Goal: Task Accomplishment & Management: Complete application form

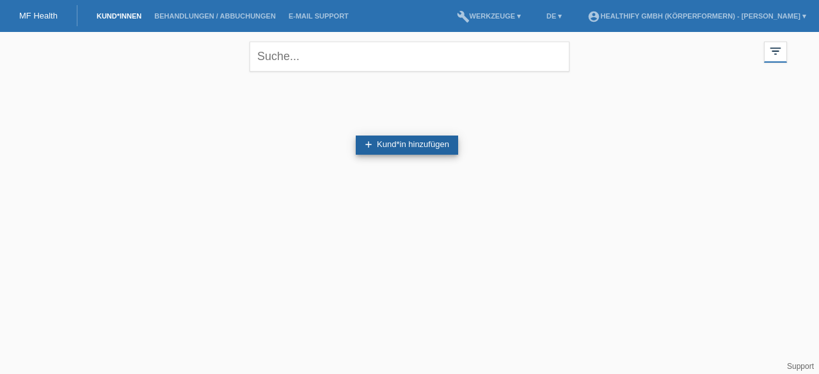
click at [395, 145] on link "add Kund*in hinzufügen" at bounding box center [407, 145] width 102 height 19
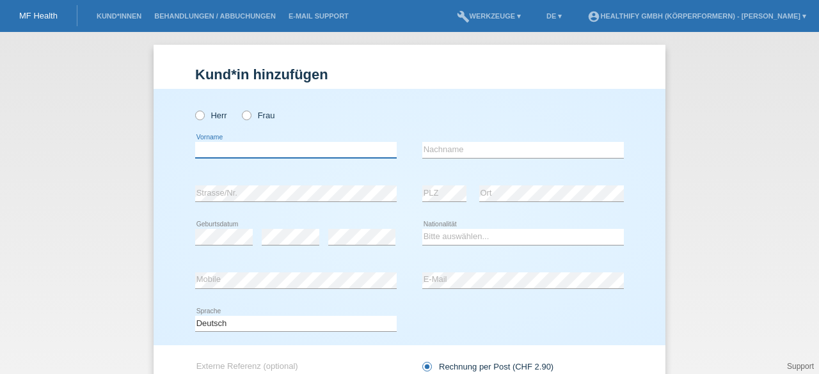
click at [285, 149] on input "text" at bounding box center [296, 150] width 202 height 16
paste input "maryna"
type input "maryna"
click at [444, 152] on input "text" at bounding box center [523, 150] width 202 height 16
paste input "kaliuzhna"
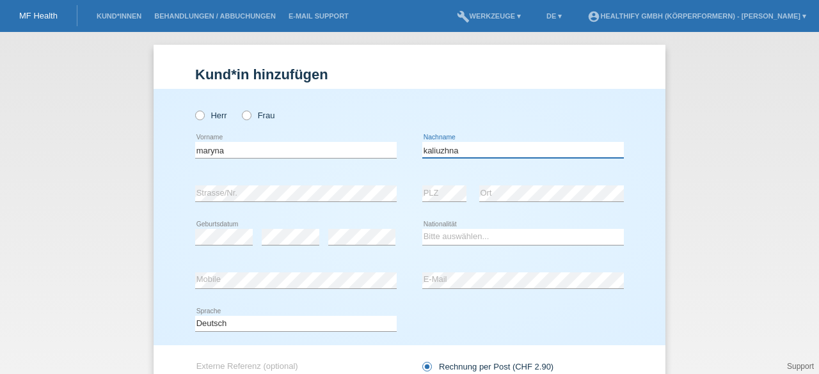
type input "kaliuzhna"
click at [251, 115] on label "Frau" at bounding box center [258, 116] width 33 height 10
click at [250, 115] on input "Frau" at bounding box center [246, 115] width 8 height 8
radio input "true"
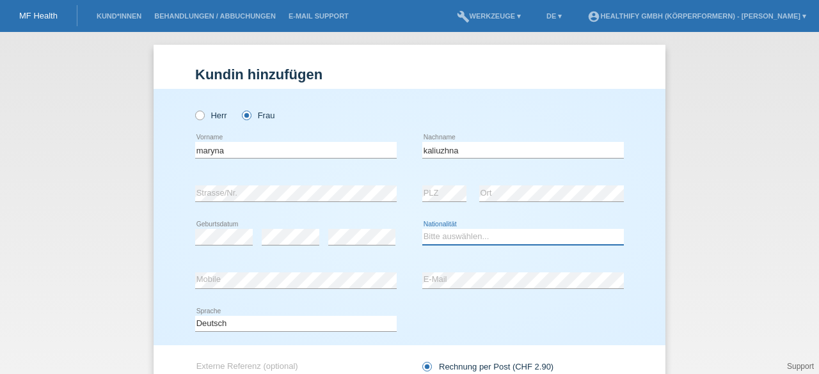
click at [455, 234] on select "Bitte auswählen... Schweiz Deutschland Liechtenstein Österreich ------------ Af…" at bounding box center [523, 236] width 202 height 15
select select "CH"
click at [422, 229] on select "Bitte auswählen... Schweiz Deutschland Liechtenstein Österreich ------------ Af…" at bounding box center [523, 236] width 202 height 15
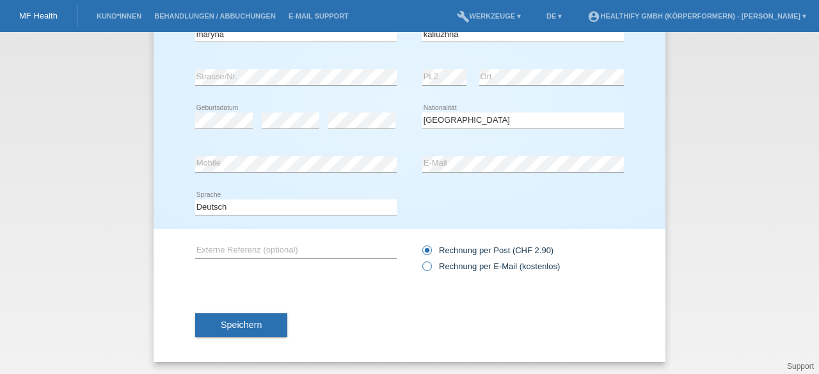
click at [425, 273] on input "Rechnung per E-Mail (kostenlos)" at bounding box center [426, 270] width 8 height 16
radio input "true"
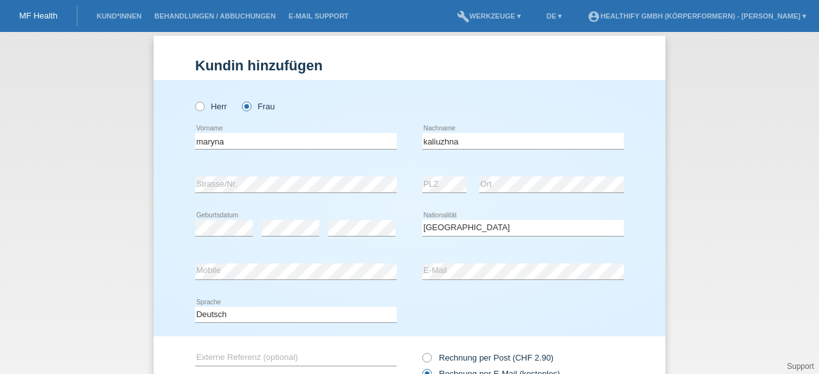
scroll to position [0, 0]
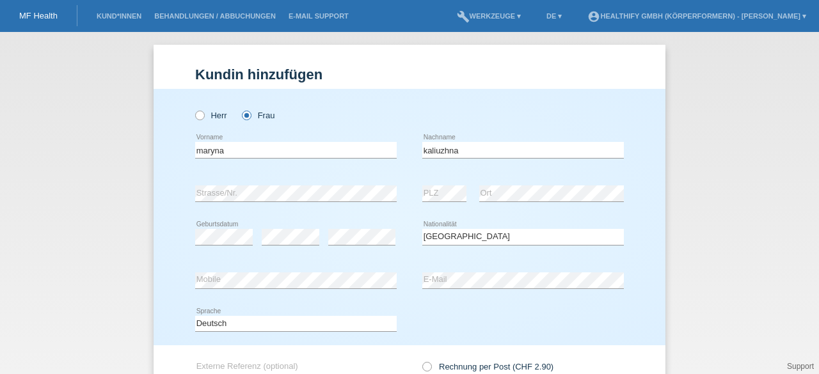
click at [442, 195] on div "error PLZ" at bounding box center [444, 194] width 44 height 44
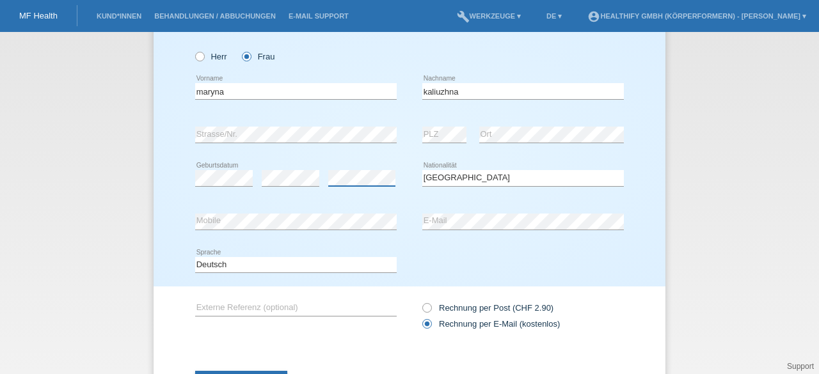
scroll to position [60, 0]
click at [332, 237] on div "error Mobile" at bounding box center [296, 222] width 202 height 44
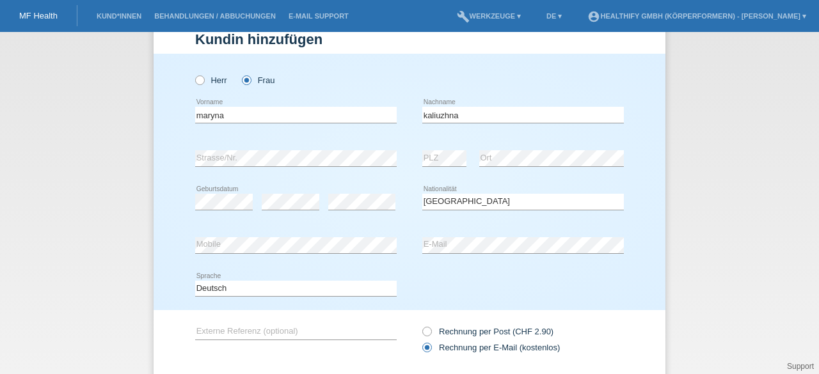
scroll to position [34, 0]
click at [201, 116] on input "maryna" at bounding box center [296, 116] width 202 height 16
type input "Maryna"
click at [424, 120] on input "kaliuzhna" at bounding box center [523, 116] width 202 height 16
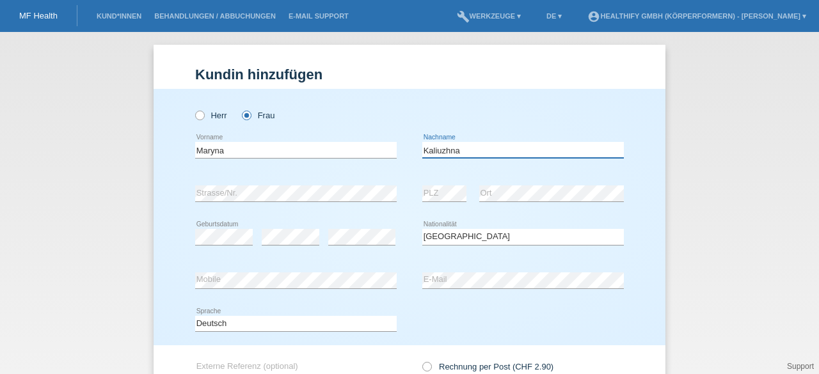
type input "Kaliuzhna"
click at [230, 166] on div "Maryna error Vorname" at bounding box center [296, 151] width 202 height 44
click at [230, 176] on div "error Strasse/Nr." at bounding box center [296, 194] width 202 height 44
click at [301, 174] on div "error Strasse/Nr." at bounding box center [296, 194] width 202 height 44
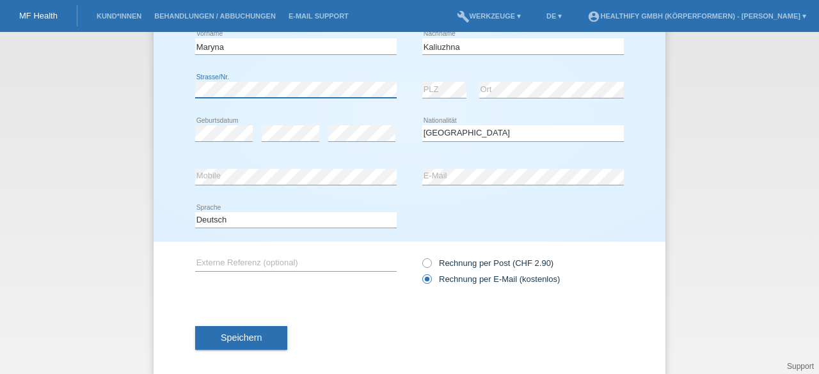
scroll to position [116, 0]
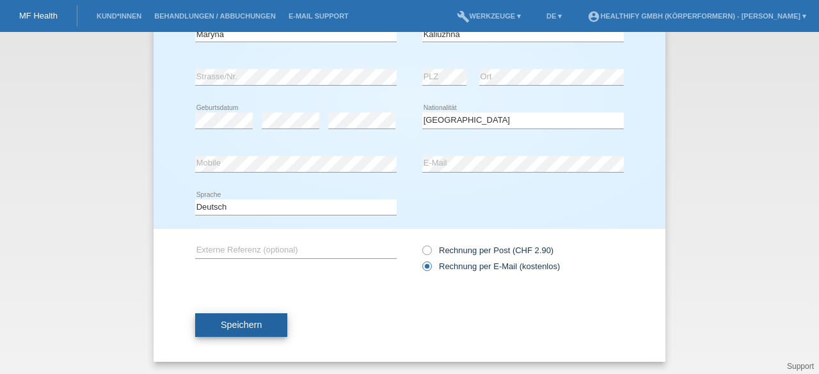
click at [236, 320] on span "Speichern" at bounding box center [241, 325] width 41 height 10
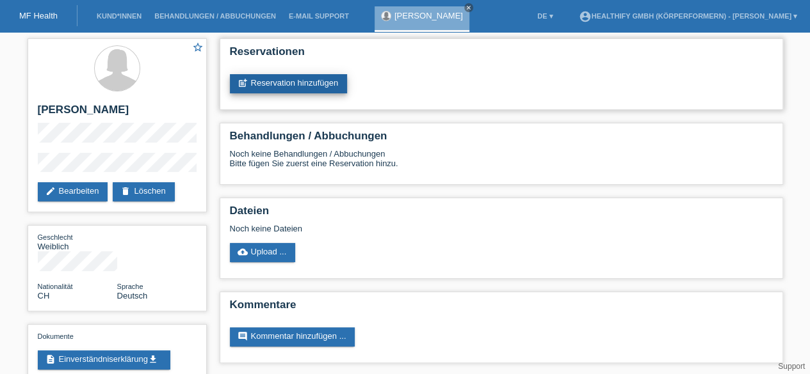
click at [307, 88] on link "post_add Reservation hinzufügen" at bounding box center [289, 83] width 118 height 19
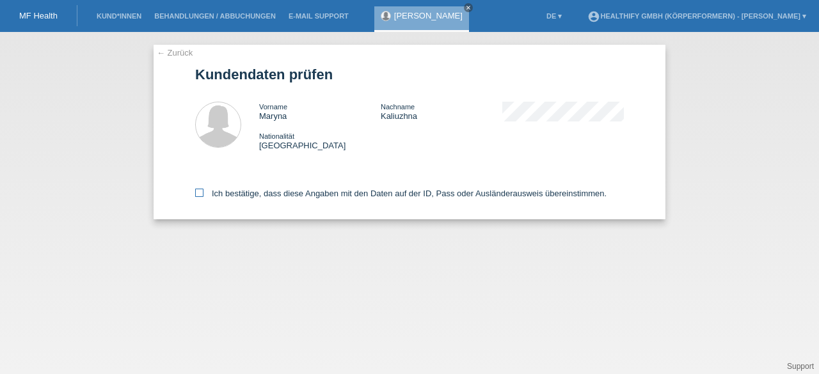
click at [197, 194] on icon at bounding box center [199, 193] width 8 height 8
click at [197, 194] on input "Ich bestätige, dass diese Angaben mit den Daten auf der ID, Pass oder Ausländer…" at bounding box center [199, 193] width 8 height 8
checkbox input "true"
